Goal: Find specific page/section: Find specific page/section

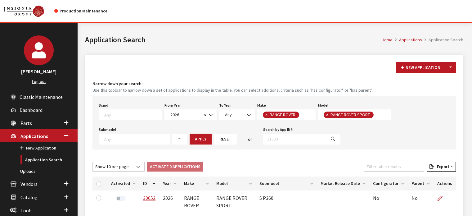
select select "2026"
select select "66"
select select "1350"
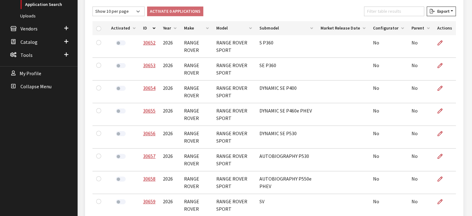
scroll to position [6, 0]
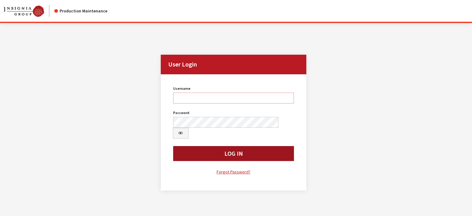
type input "kdart"
click at [198, 136] on div "Username kdart Username is required. Password Password is required. Log In Forg…" at bounding box center [233, 129] width 128 height 91
click at [198, 146] on button "Log In" at bounding box center [233, 153] width 121 height 15
